Goal: Task Accomplishment & Management: Understand process/instructions

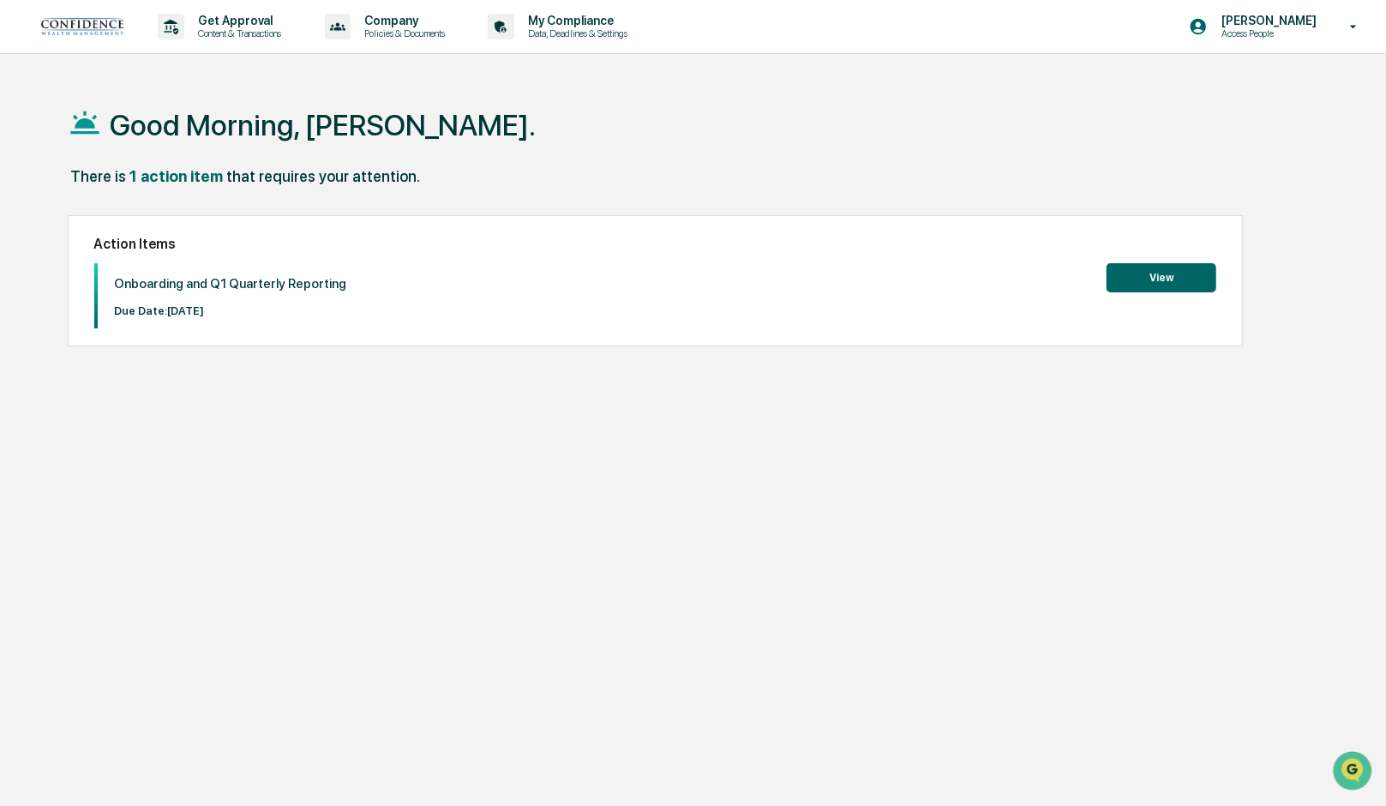
click at [437, 275] on div "Onboarding and Q1 Quarterly Reporting Due Date: [DATE] View" at bounding box center [655, 295] width 1123 height 65
click at [1174, 279] on button "View" at bounding box center [1162, 277] width 110 height 29
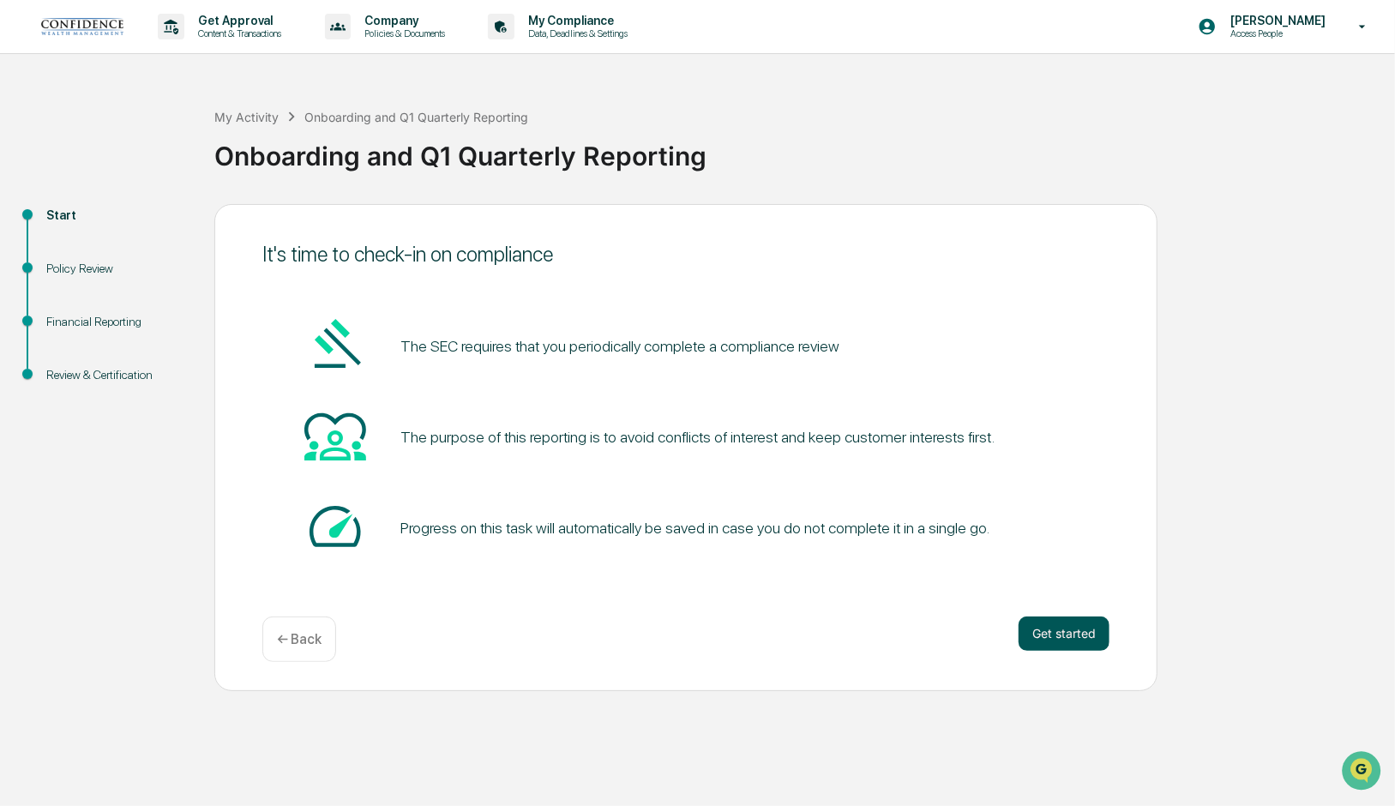
click at [1060, 635] on button "Get started" at bounding box center [1063, 633] width 91 height 34
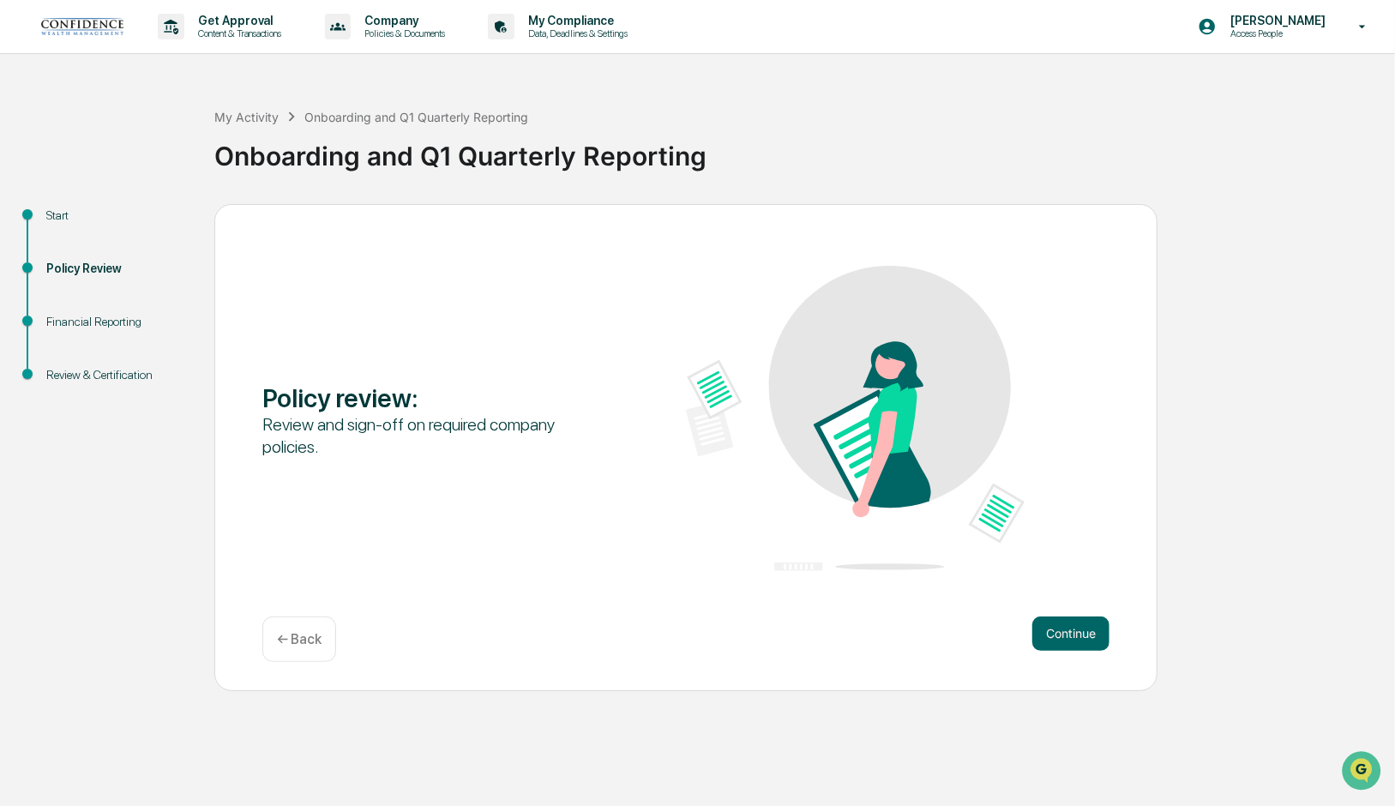
click at [1060, 635] on button "Continue" at bounding box center [1070, 633] width 77 height 34
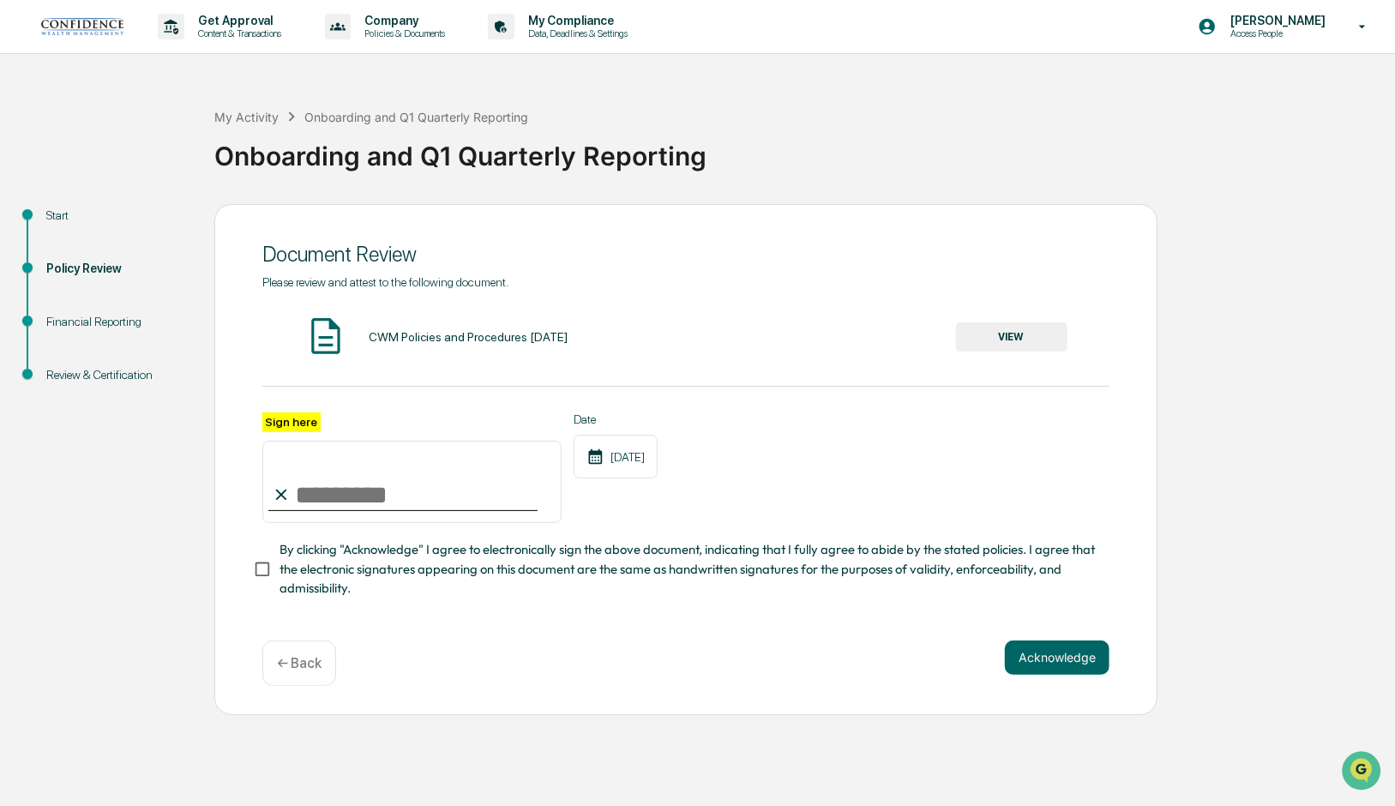
click at [291, 664] on p "← Back" at bounding box center [299, 663] width 45 height 16
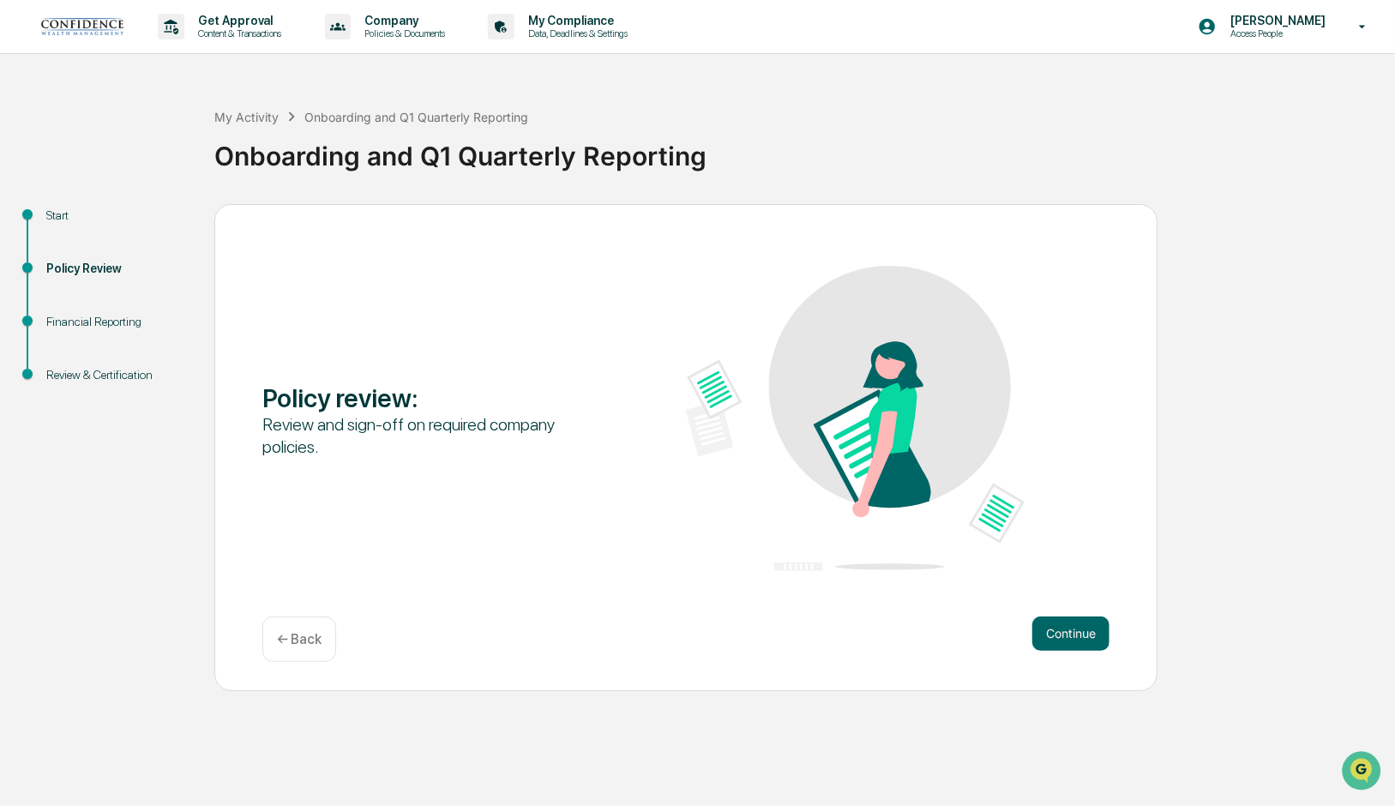
click at [345, 426] on div "Review and sign-off on required company policies." at bounding box center [431, 435] width 339 height 45
click at [1061, 642] on button "Continue" at bounding box center [1070, 633] width 77 height 34
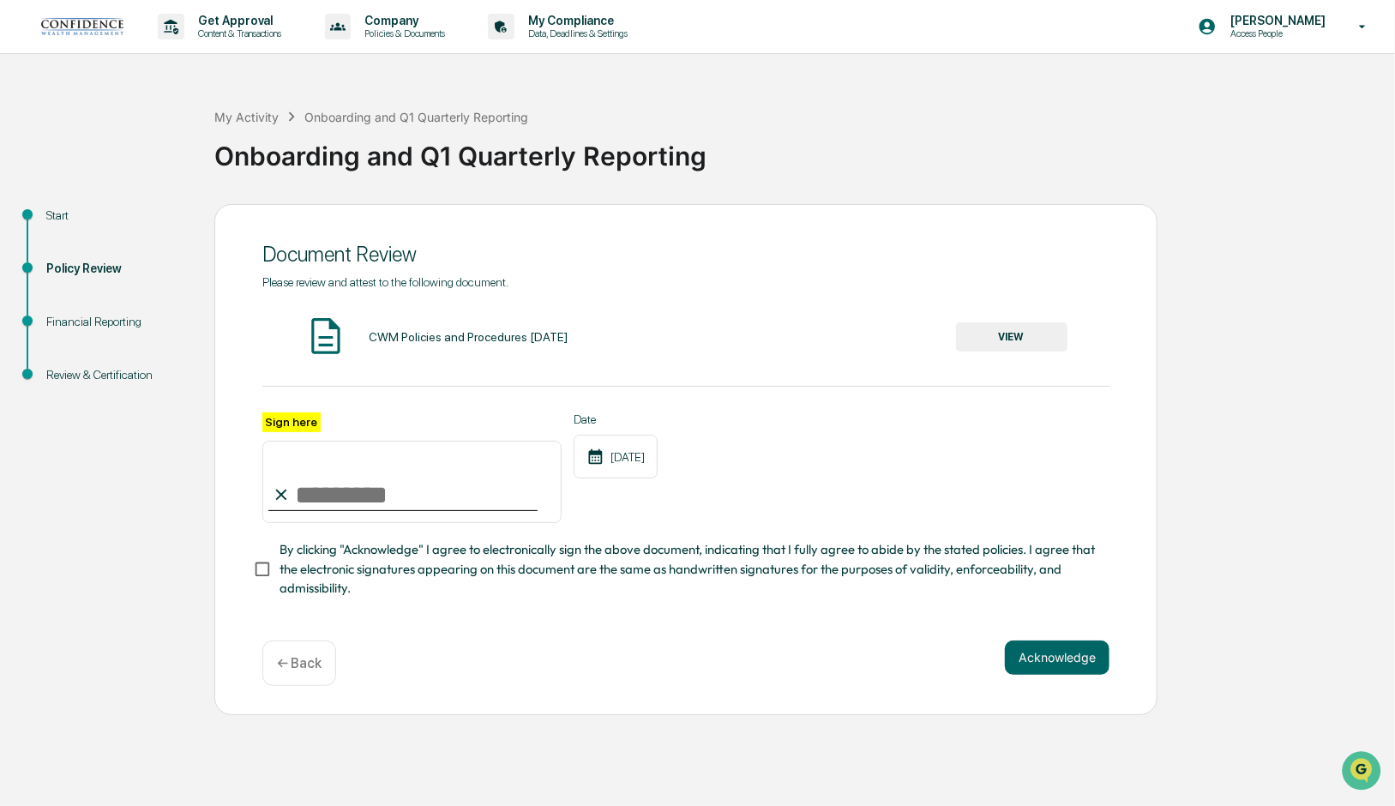
click at [991, 342] on button "VIEW" at bounding box center [1011, 336] width 111 height 29
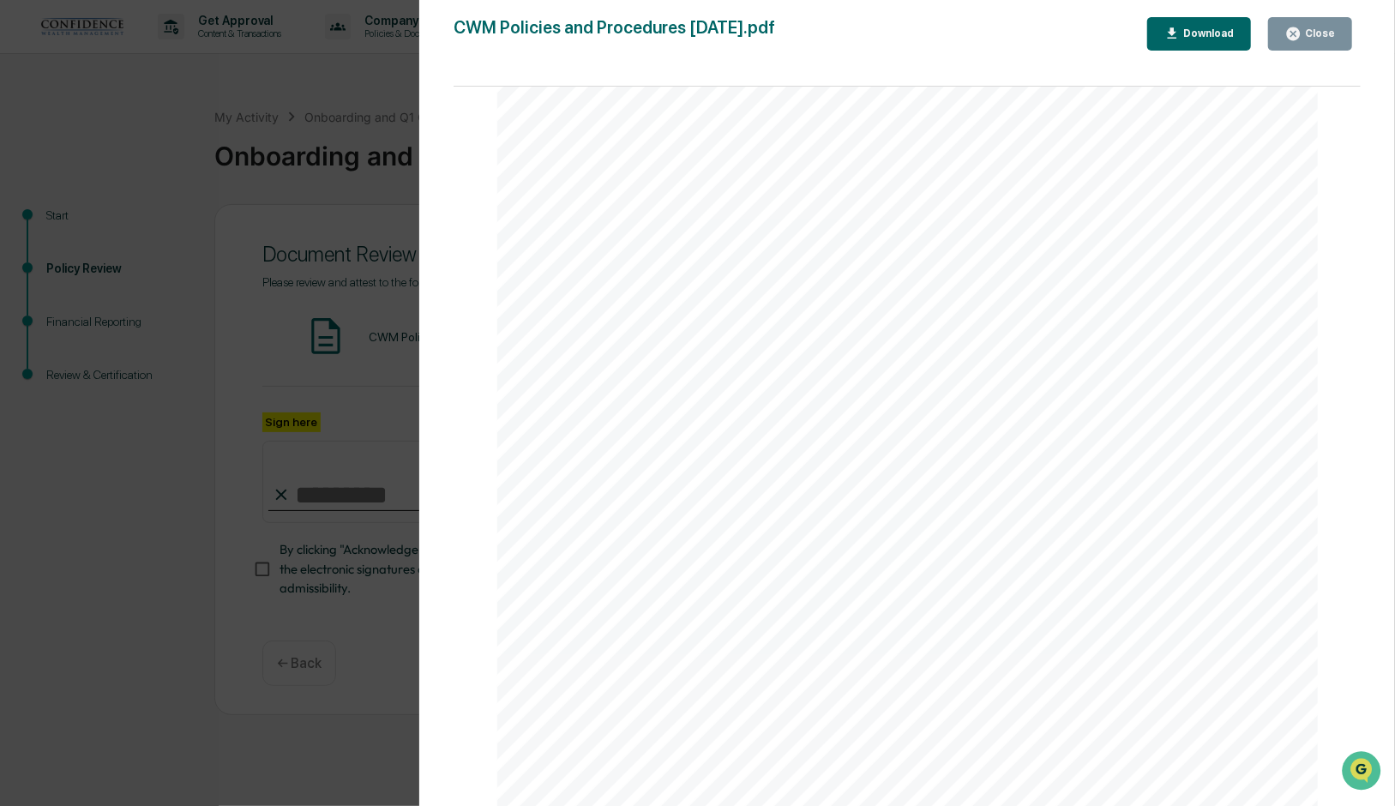
scroll to position [89726, 0]
